Goal: Task Accomplishment & Management: Use online tool/utility

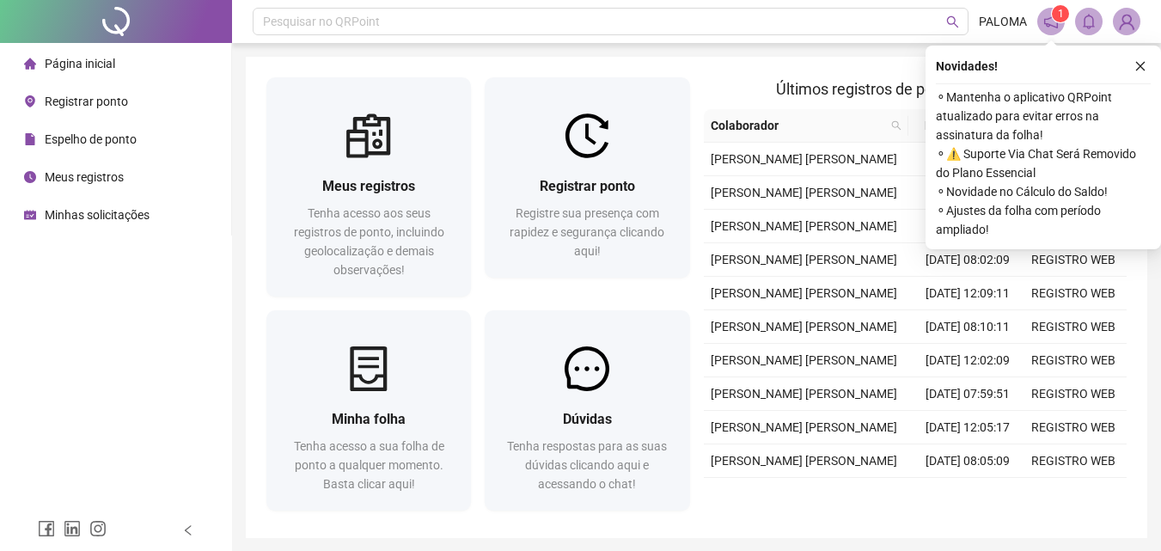
click at [551, 265] on div "Registrar ponto Registre sua presença com rapidez e segurança clicando aqui!" at bounding box center [587, 217] width 205 height 119
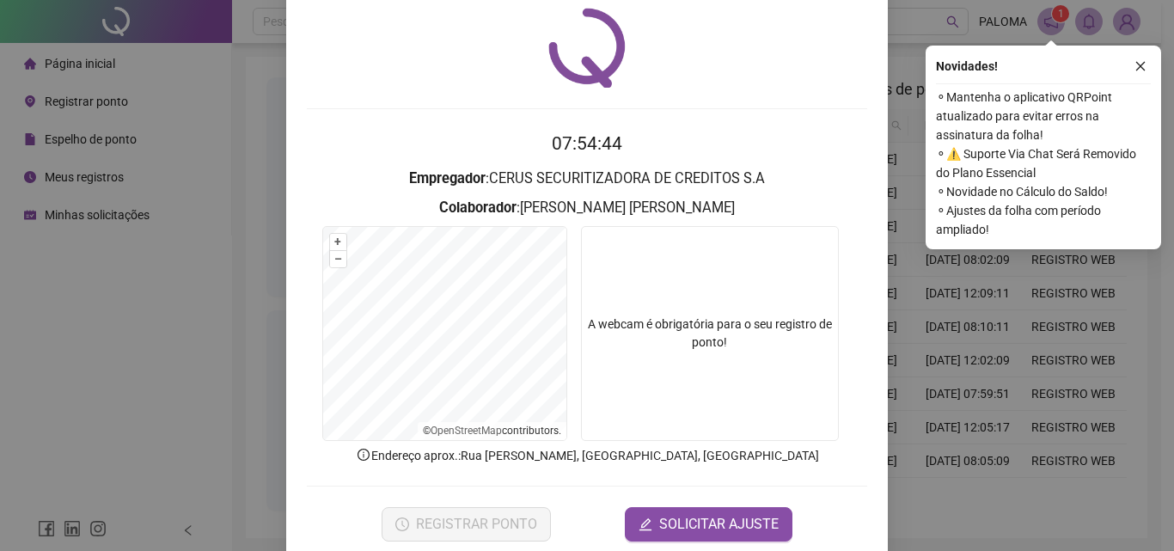
scroll to position [83, 0]
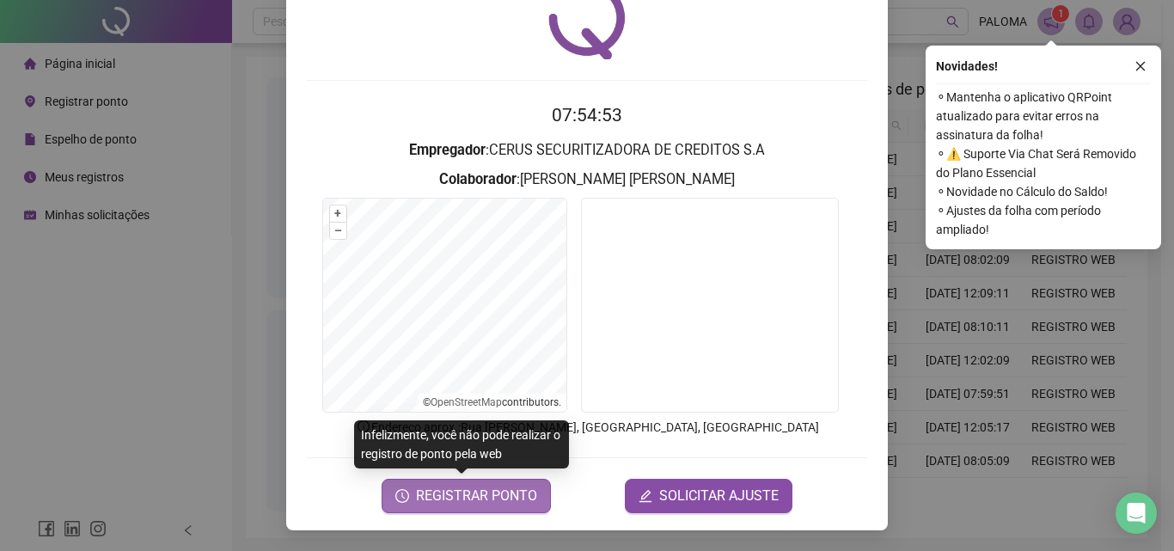
click at [479, 487] on span "REGISTRAR PONTO" at bounding box center [476, 496] width 121 height 21
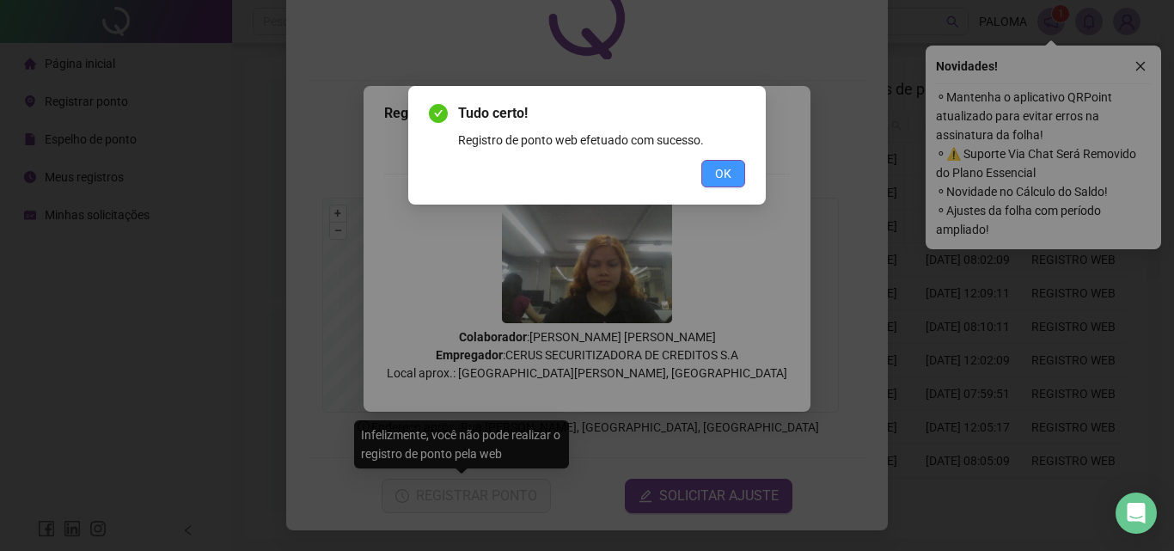
click at [711, 184] on button "OK" at bounding box center [723, 174] width 44 height 28
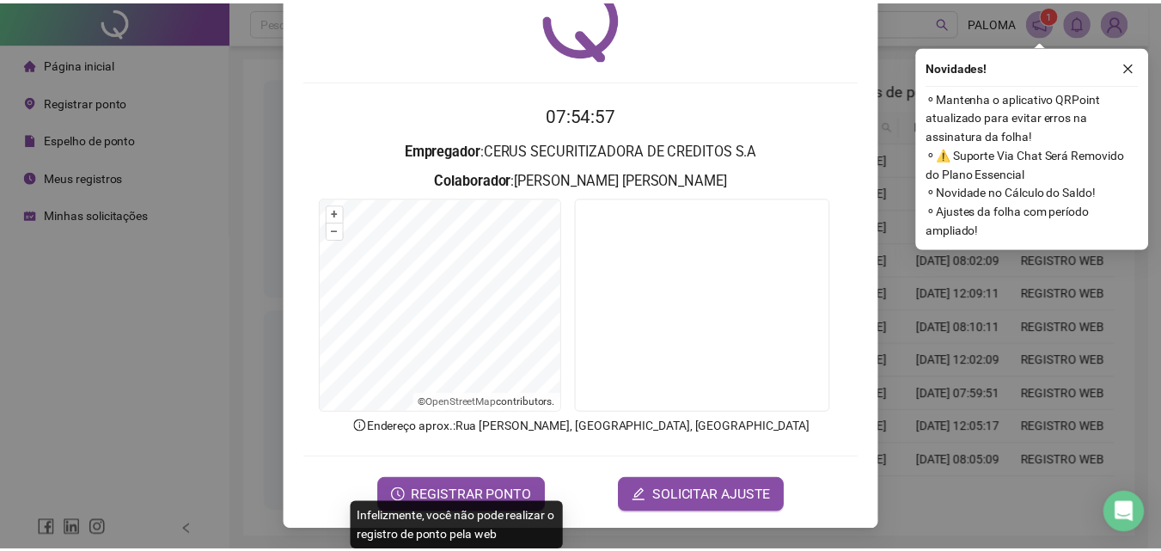
scroll to position [0, 0]
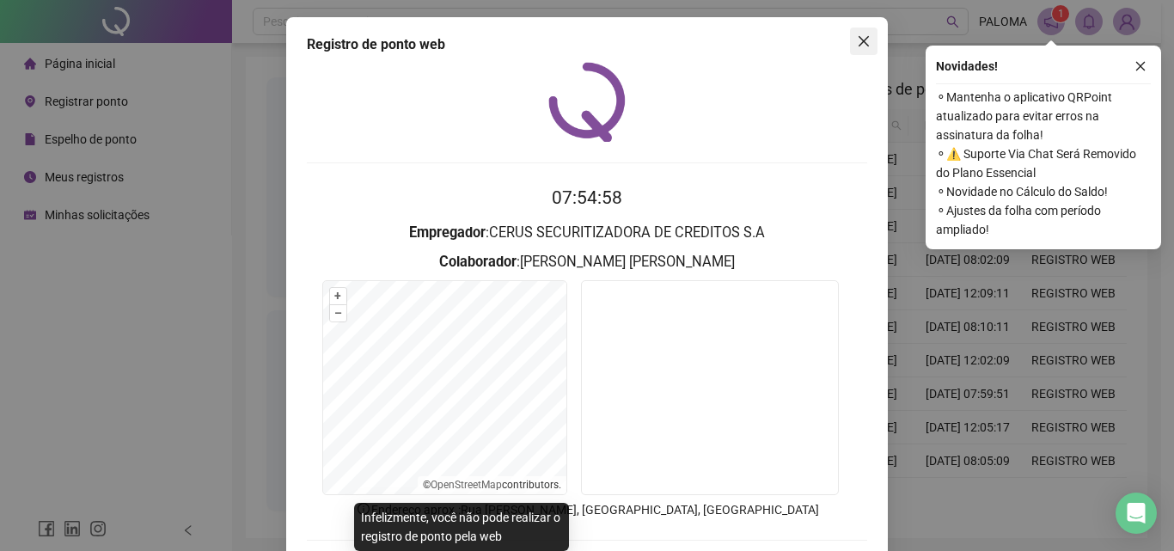
click at [859, 41] on icon "close" at bounding box center [864, 41] width 14 height 14
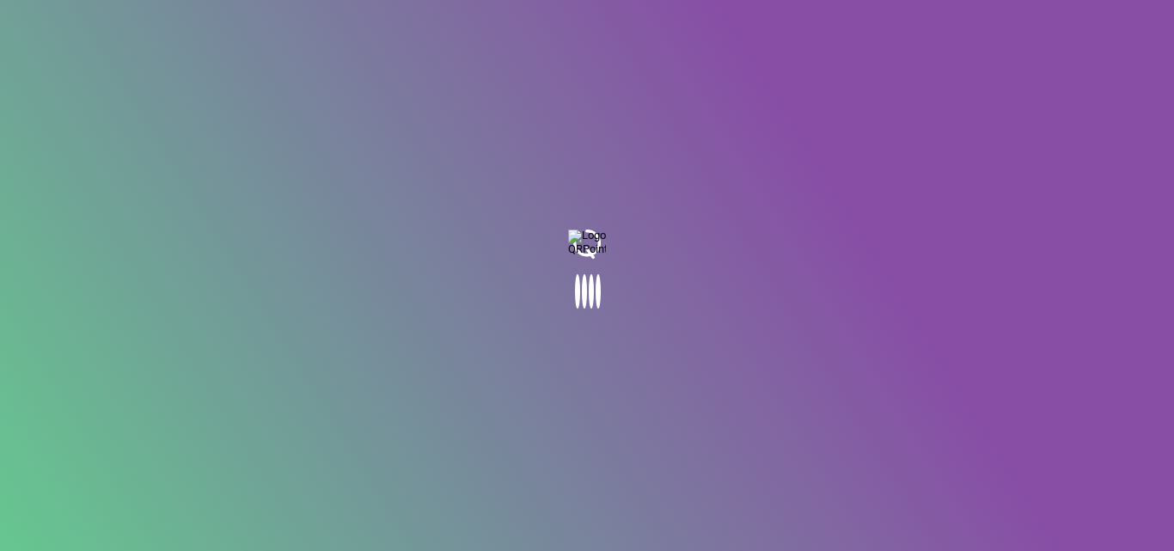
click at [1144, 70] on body at bounding box center [587, 275] width 1174 height 551
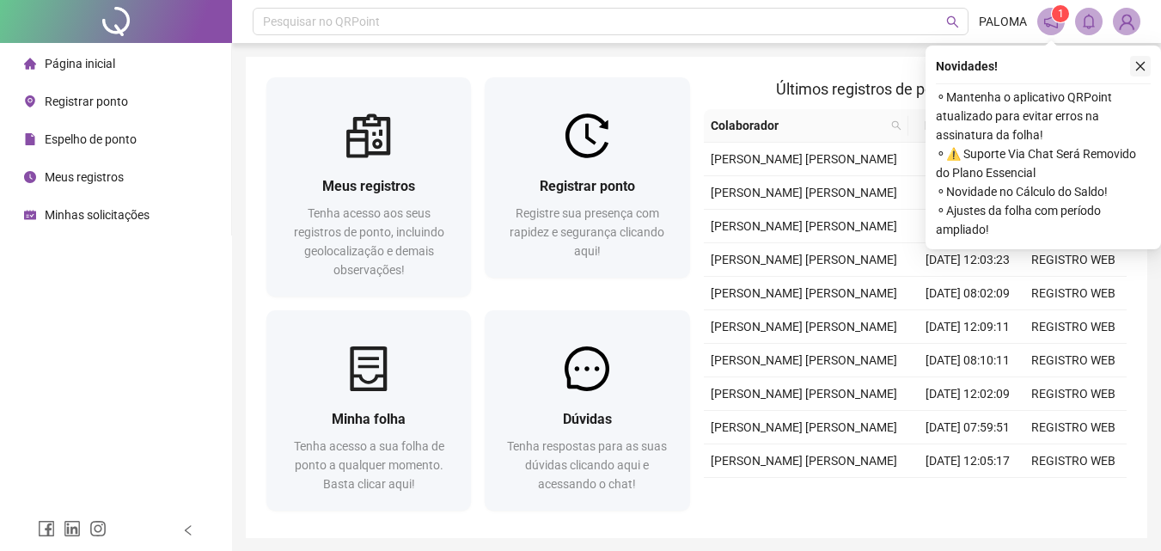
click at [1142, 70] on icon "close" at bounding box center [1141, 66] width 12 height 12
